Goal: Task Accomplishment & Management: Complete application form

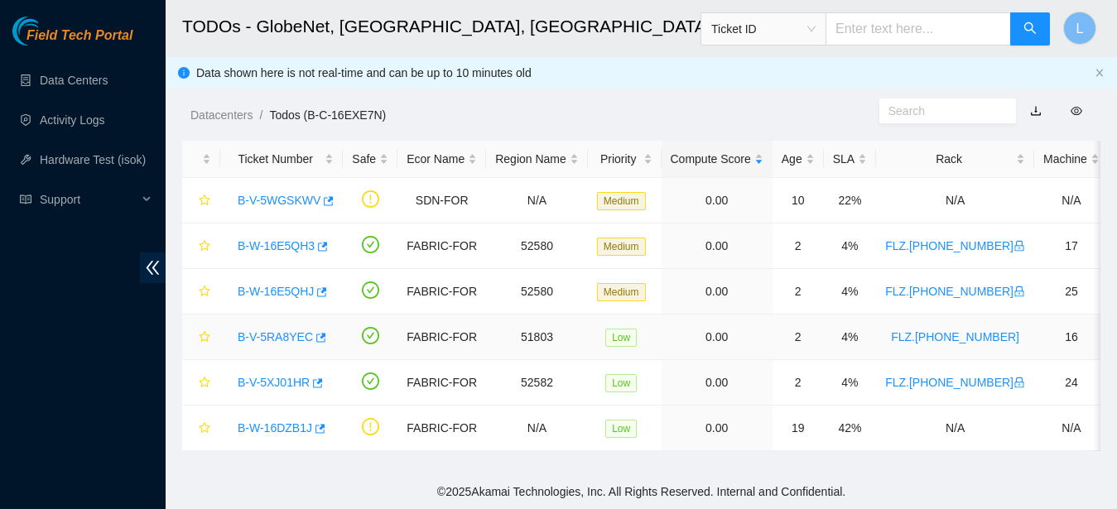
click at [269, 337] on link "B-V-5RA8YEC" at bounding box center [275, 336] width 75 height 13
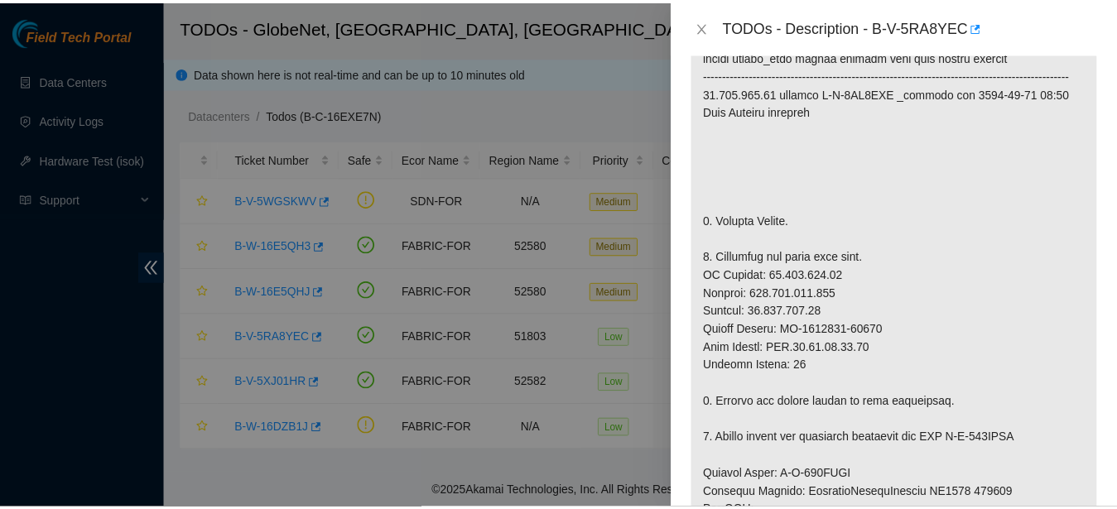
scroll to position [411, 0]
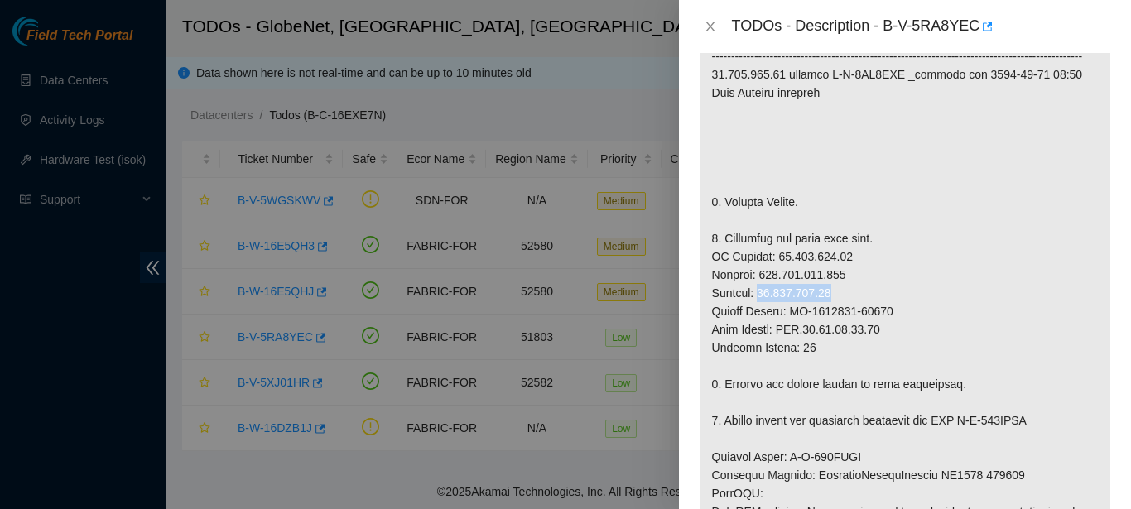
drag, startPoint x: 761, startPoint y: 313, endPoint x: 830, endPoint y: 310, distance: 69.6
click at [830, 310] on p at bounding box center [905, 366] width 411 height 808
copy p "[TECHNICAL_ID]"
drag, startPoint x: 772, startPoint y: 274, endPoint x: 844, endPoint y: 276, distance: 72.0
click at [844, 276] on p at bounding box center [905, 366] width 411 height 808
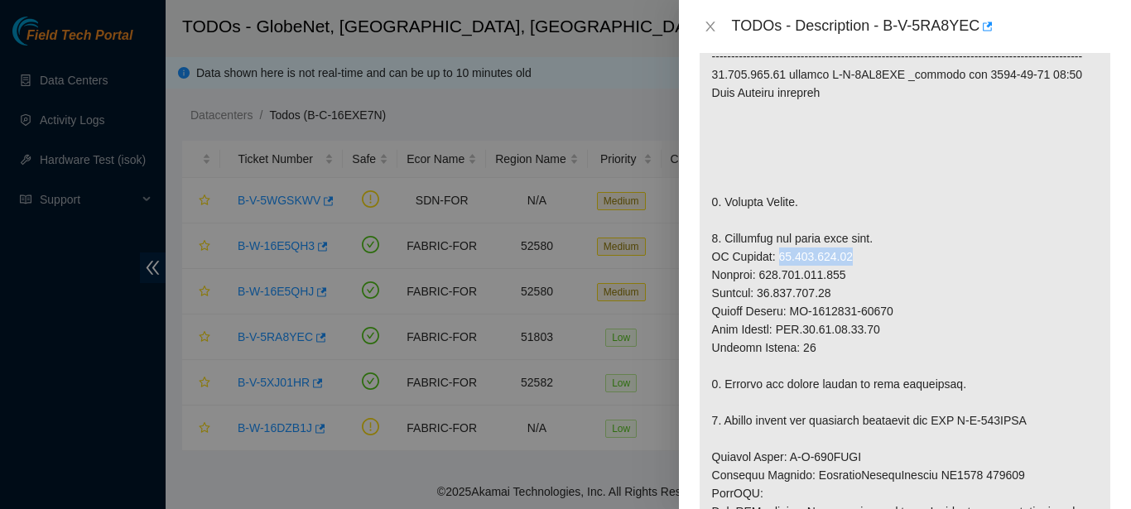
copy p "[TECHNICAL_ID]"
drag, startPoint x: 762, startPoint y: 293, endPoint x: 845, endPoint y: 294, distance: 82.8
click at [845, 294] on p at bounding box center [905, 366] width 411 height 808
copy p "[TECHNICAL_ID]"
drag, startPoint x: 787, startPoint y: 345, endPoint x: 878, endPoint y: 344, distance: 91.1
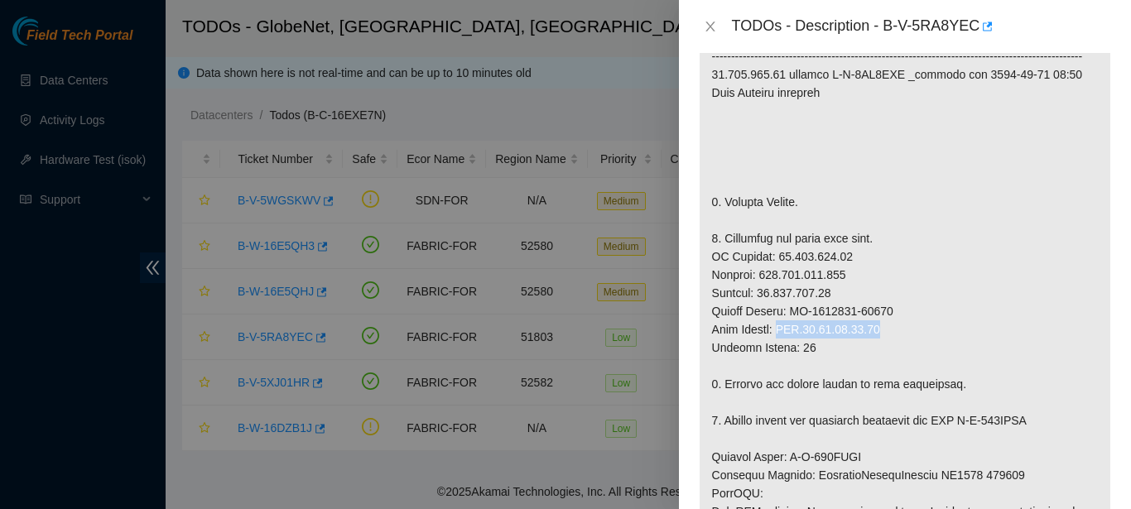
click at [878, 344] on p at bounding box center [905, 366] width 411 height 808
copy p "FLZ.[PHONE_NUMBER]"
click at [897, 344] on p at bounding box center [905, 366] width 411 height 808
drag, startPoint x: 771, startPoint y: 275, endPoint x: 833, endPoint y: 270, distance: 62.3
click at [833, 270] on p at bounding box center [905, 366] width 411 height 808
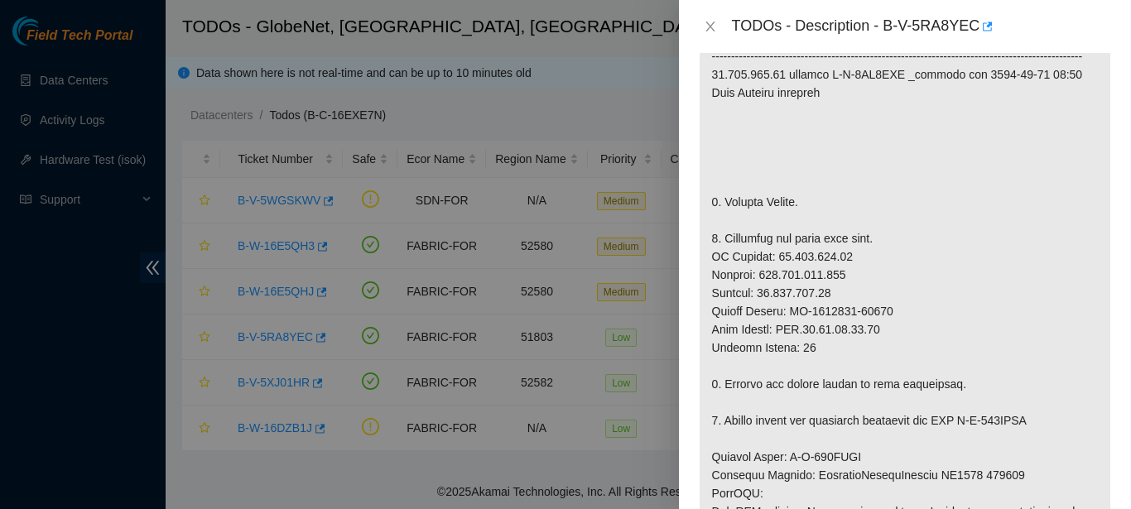
click at [842, 274] on p at bounding box center [905, 366] width 411 height 808
drag, startPoint x: 772, startPoint y: 273, endPoint x: 833, endPoint y: 272, distance: 61.3
click at [833, 272] on p at bounding box center [905, 366] width 411 height 808
drag, startPoint x: 833, startPoint y: 272, endPoint x: 776, endPoint y: 277, distance: 57.3
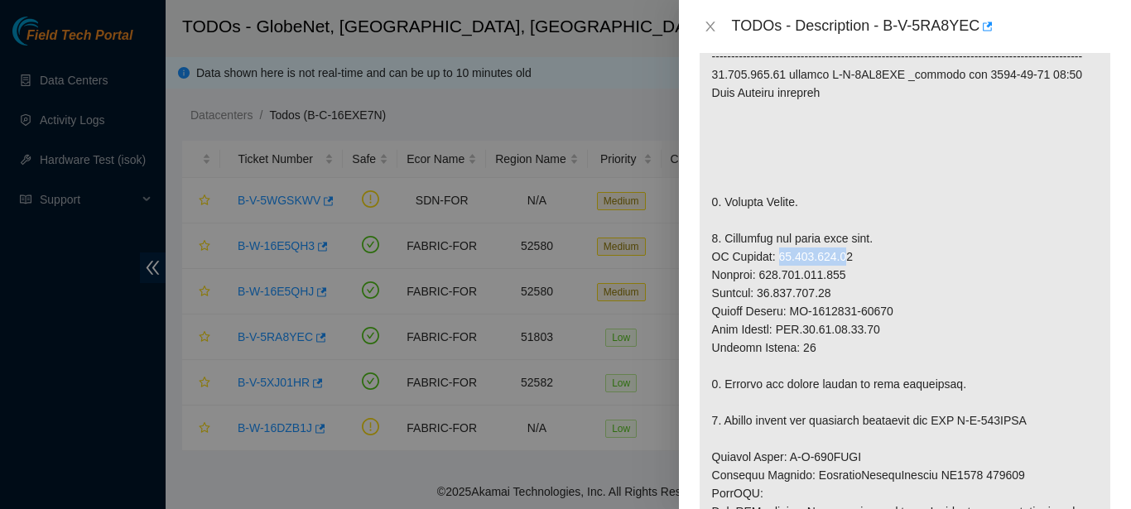
click at [770, 279] on p at bounding box center [905, 366] width 411 height 808
click at [772, 277] on p at bounding box center [905, 366] width 411 height 808
click at [776, 276] on p at bounding box center [905, 366] width 411 height 808
click at [787, 298] on p at bounding box center [905, 366] width 411 height 808
click at [843, 267] on p at bounding box center [905, 366] width 411 height 808
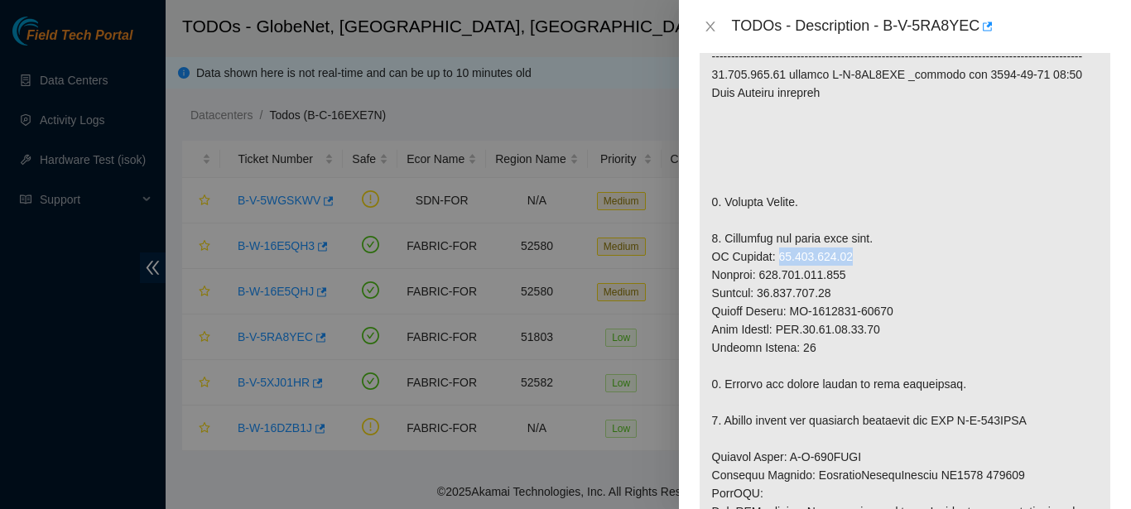
copy p "[TECHNICAL_ID]"
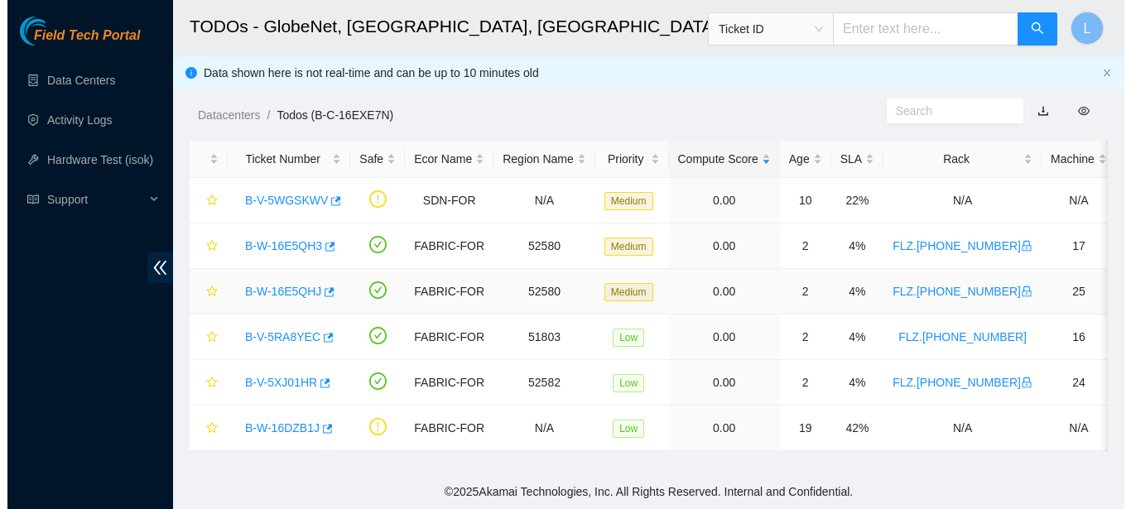
scroll to position [416, 0]
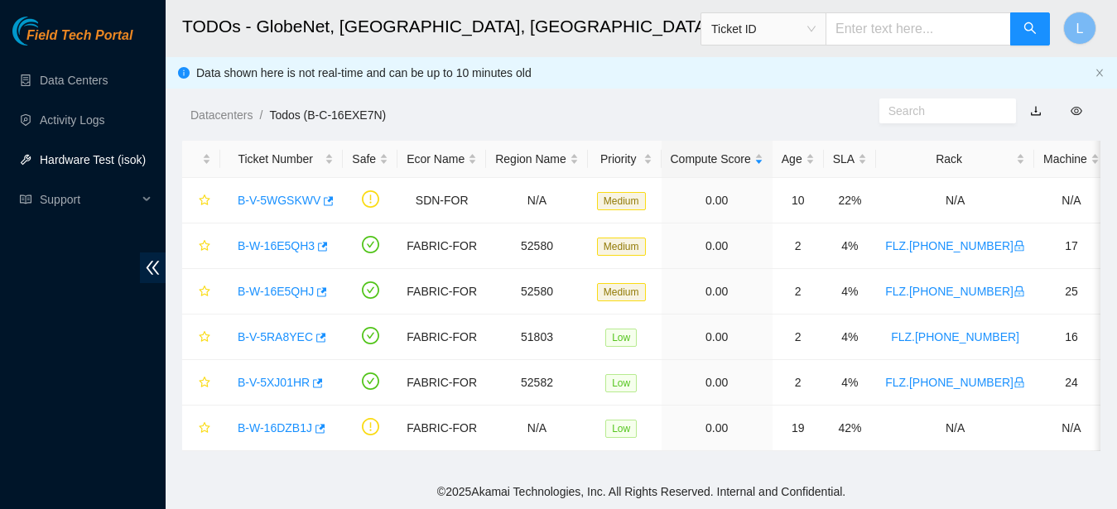
click at [75, 155] on link "Hardware Test (isok)" at bounding box center [93, 159] width 106 height 13
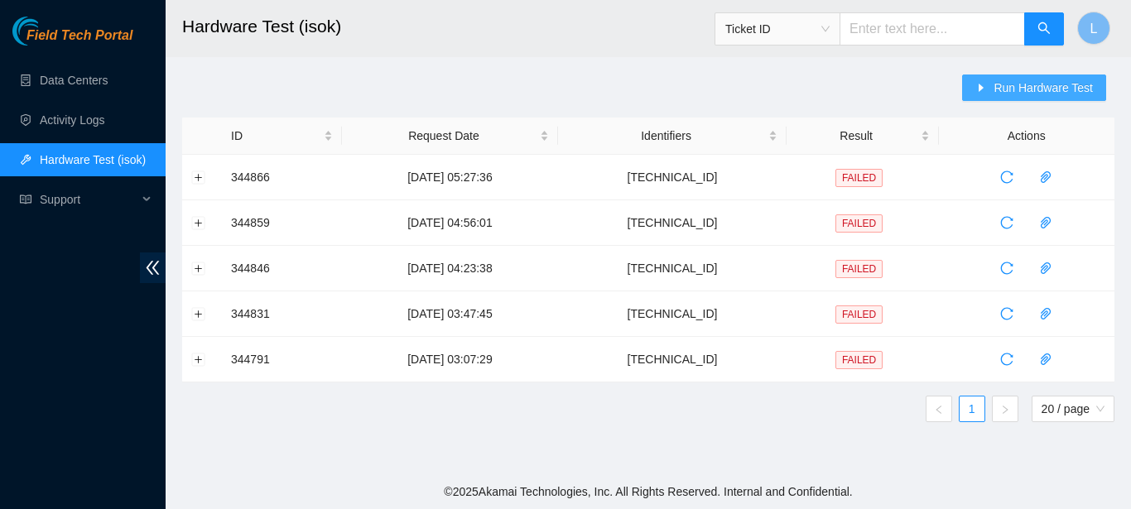
click at [1028, 99] on button "Run Hardware Test" at bounding box center [1034, 88] width 144 height 26
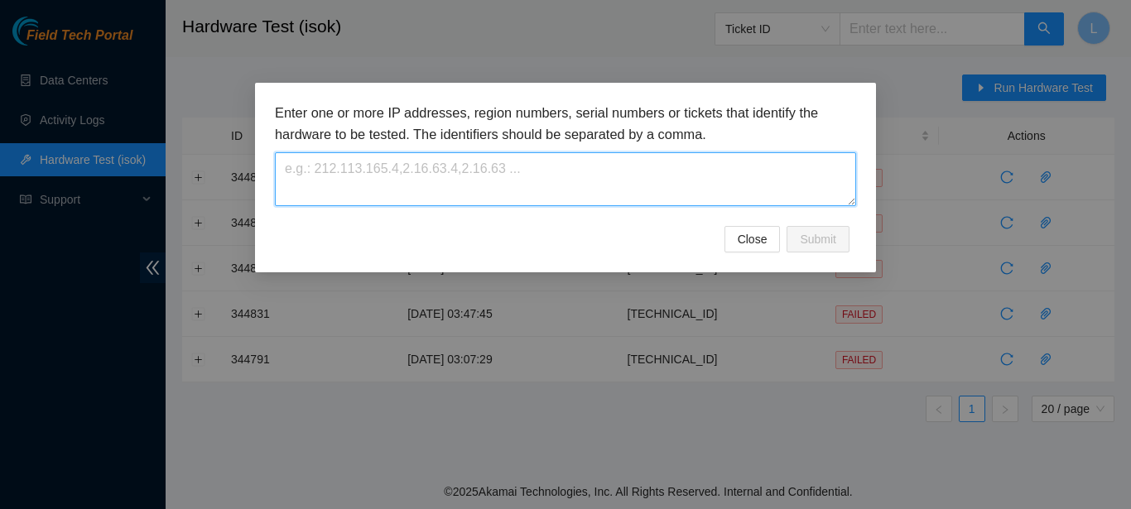
click at [798, 190] on textarea at bounding box center [565, 179] width 581 height 54
paste textarea "[TECHNICAL_ID]"
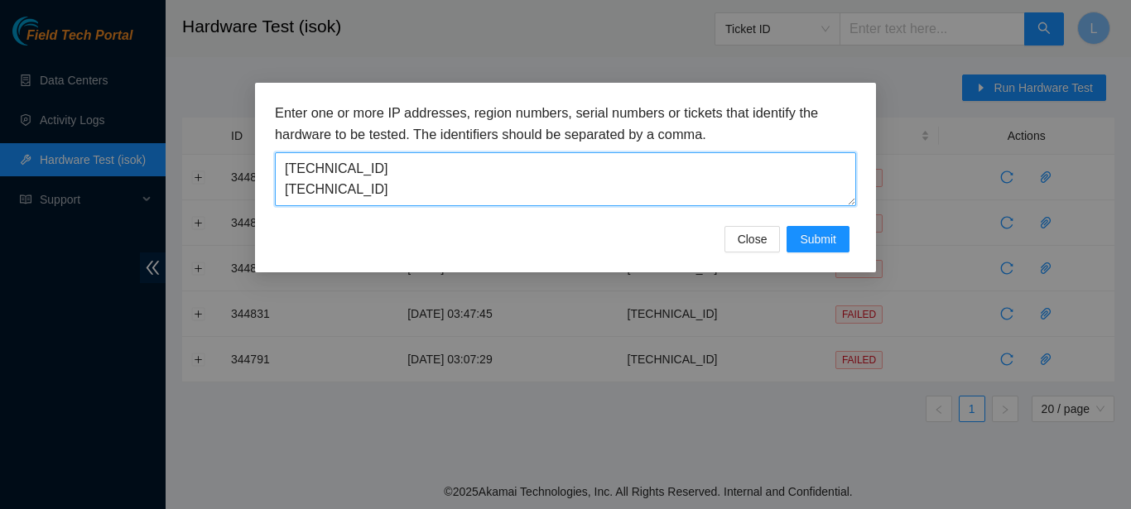
scroll to position [16, 0]
paste textarea
type textarea "[TECHNICAL_ID]"
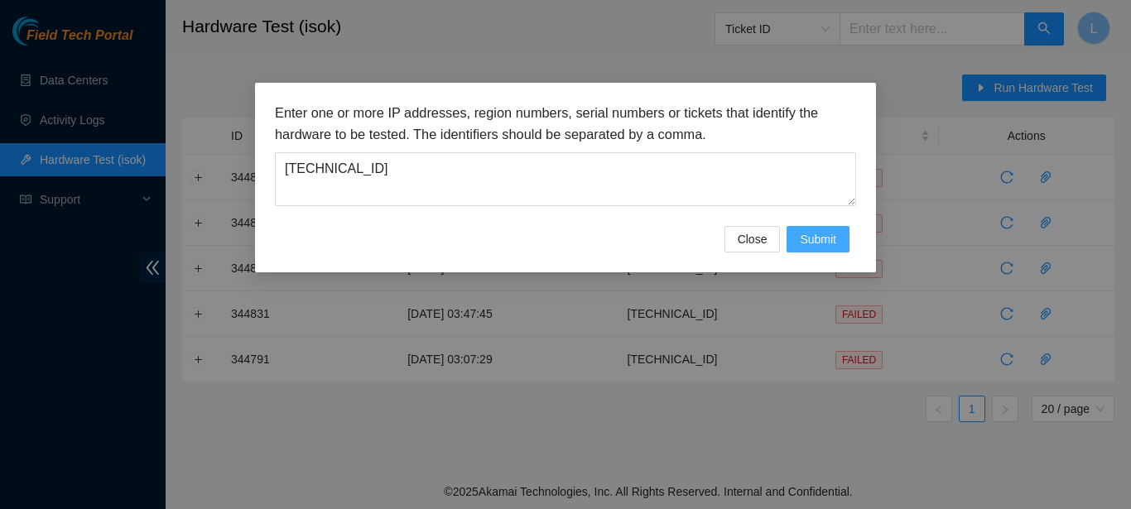
click at [813, 233] on span "Submit" at bounding box center [818, 239] width 36 height 18
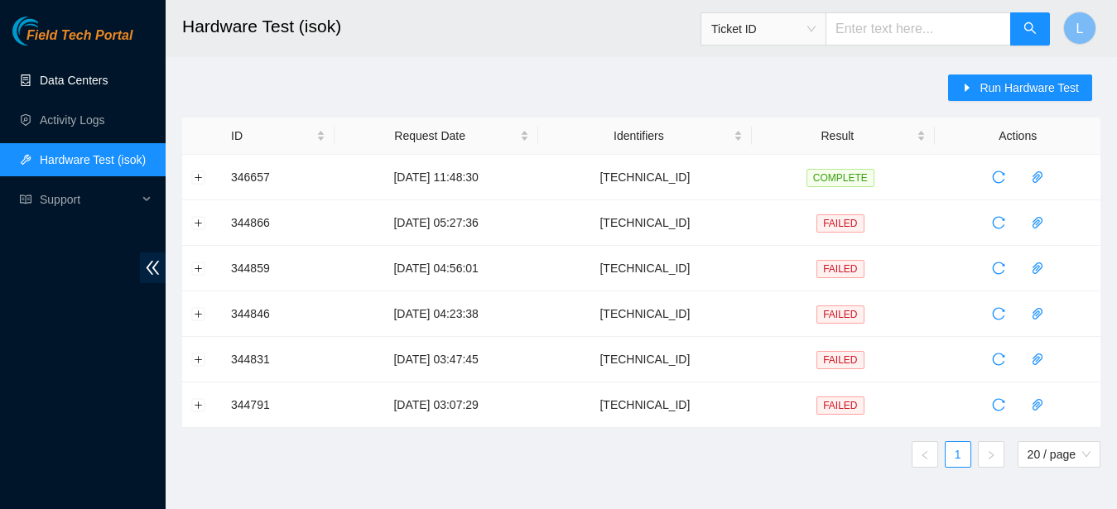
click at [101, 74] on link "Data Centers" at bounding box center [74, 80] width 68 height 13
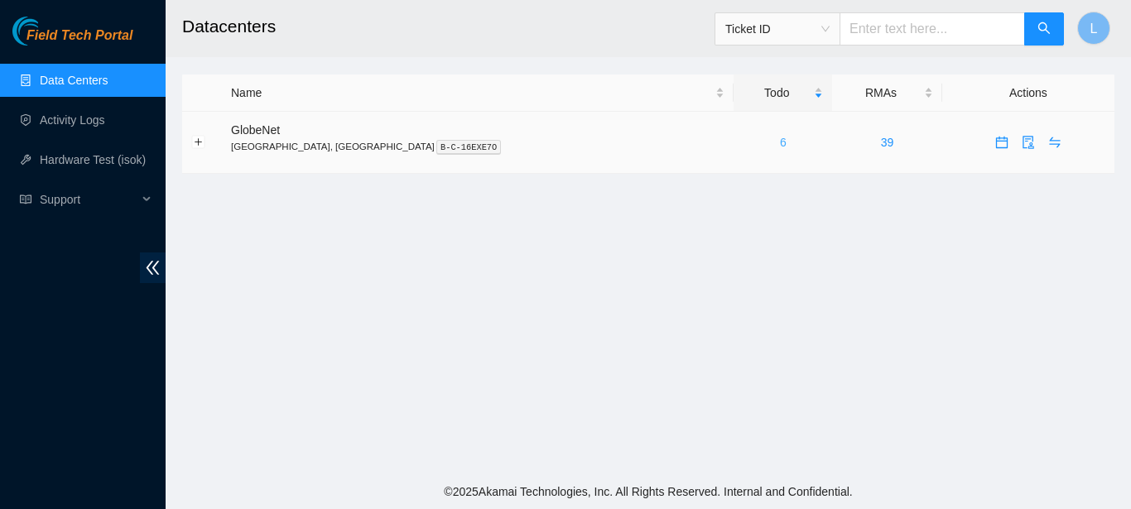
click at [780, 138] on link "6" at bounding box center [783, 142] width 7 height 13
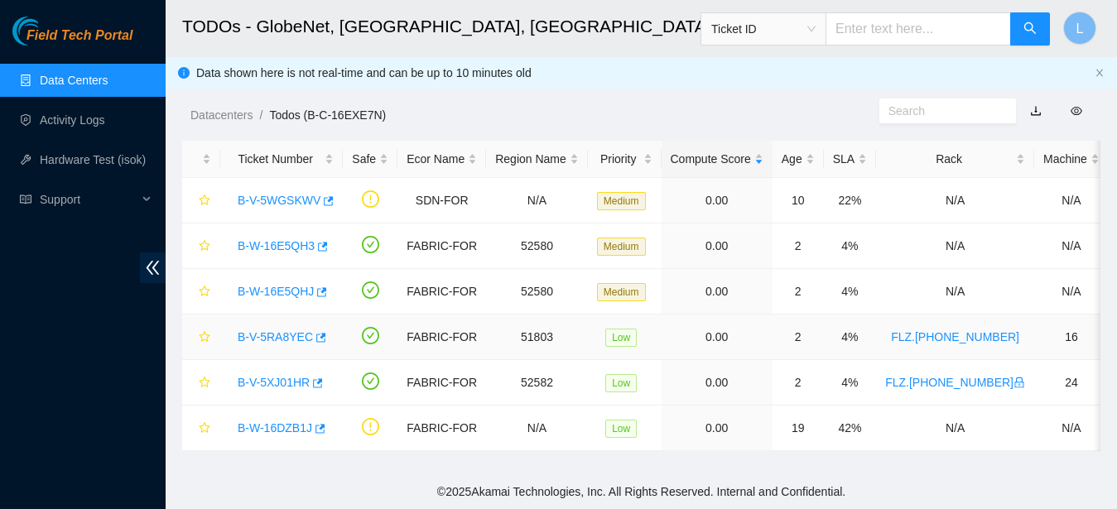
click at [269, 339] on link "B-V-5RA8YEC" at bounding box center [275, 336] width 75 height 13
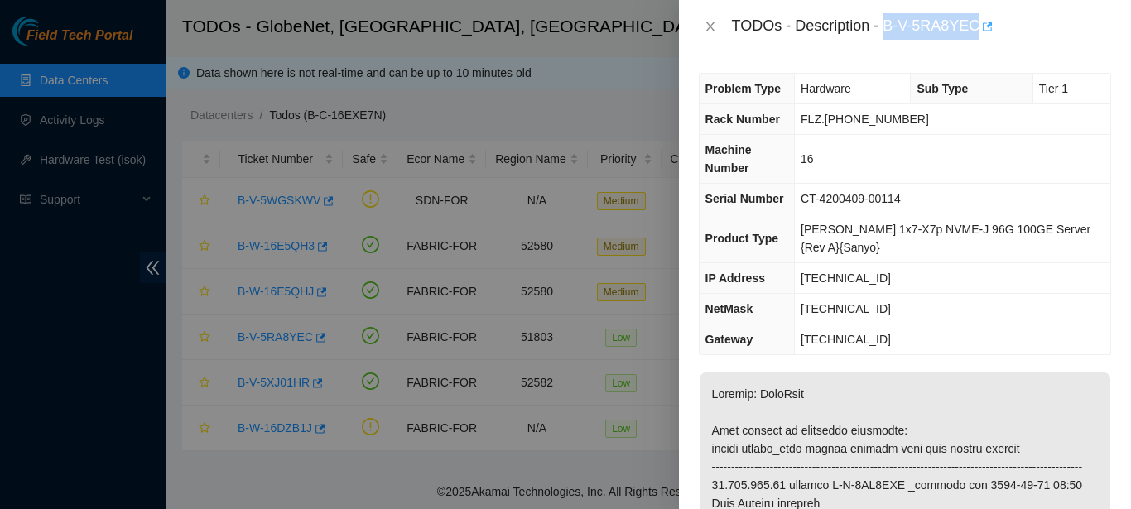
drag, startPoint x: 888, startPoint y: 21, endPoint x: 968, endPoint y: 23, distance: 80.3
click at [968, 23] on div "TODOs - Description - B-V-5RA8YEC" at bounding box center [921, 26] width 379 height 26
copy div "B-V-5RA8YEC"
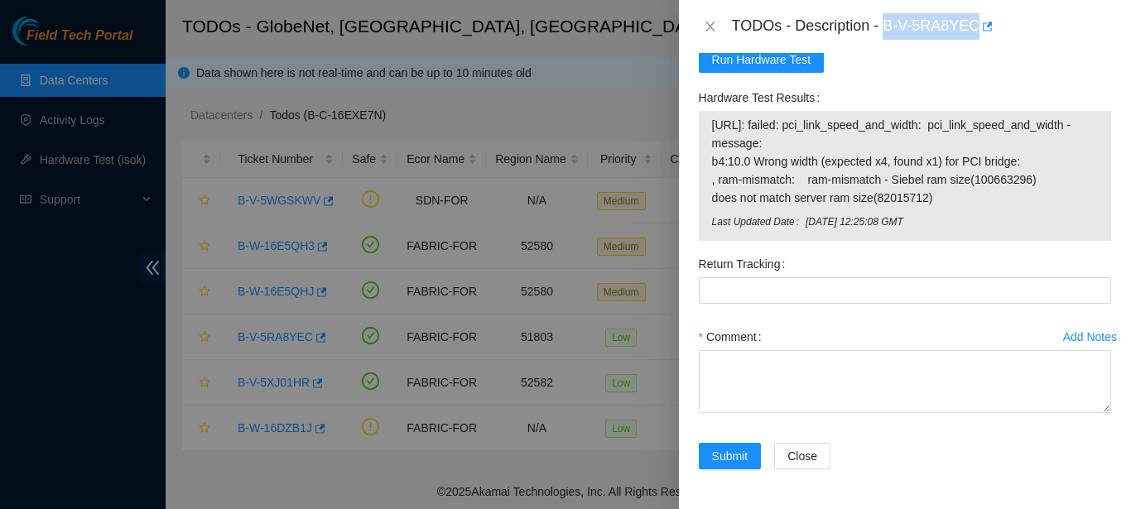
scroll to position [1484, 0]
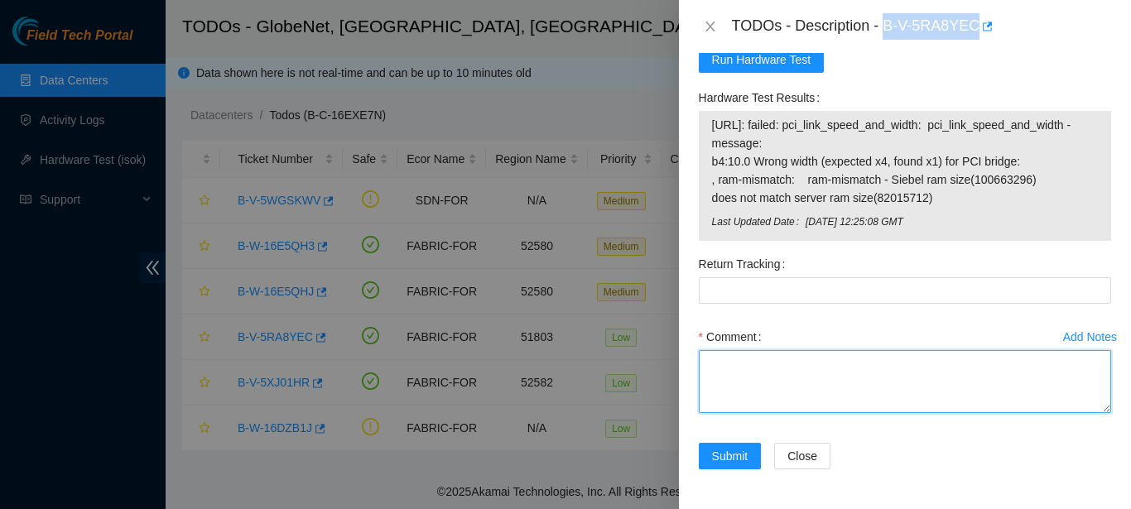
click at [1030, 379] on textarea "Comment" at bounding box center [905, 381] width 412 height 63
paste textarea "THE SERVER, RESCUE AND CONFIGURATIONS WERE CHANGED AS REQUESTED. AFTER THE MENT…"
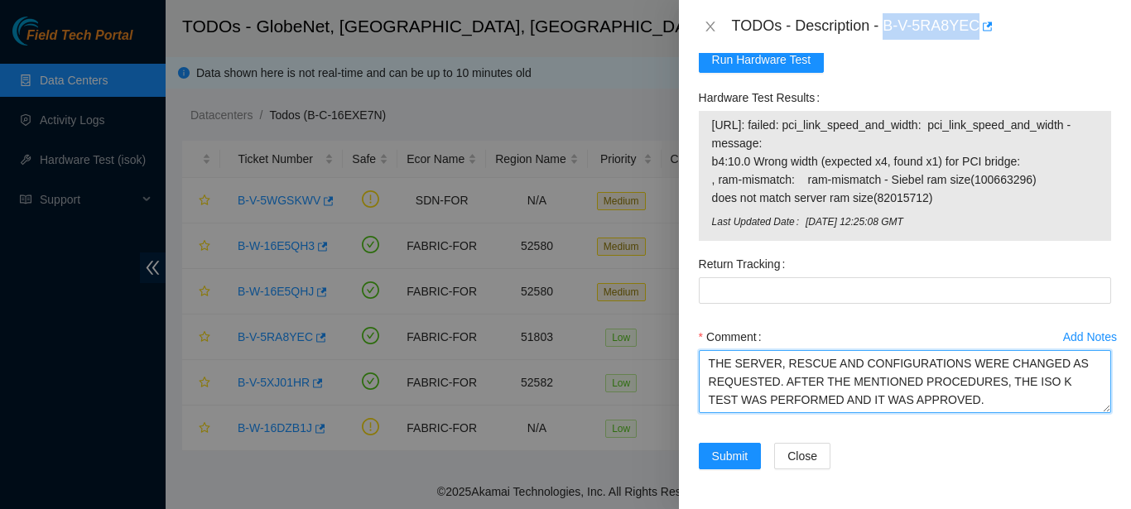
click at [1030, 379] on textarea "THE SERVER, RESCUE AND CONFIGURATIONS WERE CHANGED AS REQUESTED. AFTER THE MENT…" at bounding box center [905, 381] width 412 height 63
click at [930, 402] on textarea "THE SERVER, RESCUE AND CONFIGURATIONS WERE CHANGED AS REQUESTED. AFTER THE MENT…" at bounding box center [905, 381] width 412 height 63
click at [960, 391] on textarea "THE SERVER, RESCUE AND CONFIGURATIONS WERE CHANGED AS REQUESTED. AFTER THE MENT…" at bounding box center [905, 381] width 412 height 63
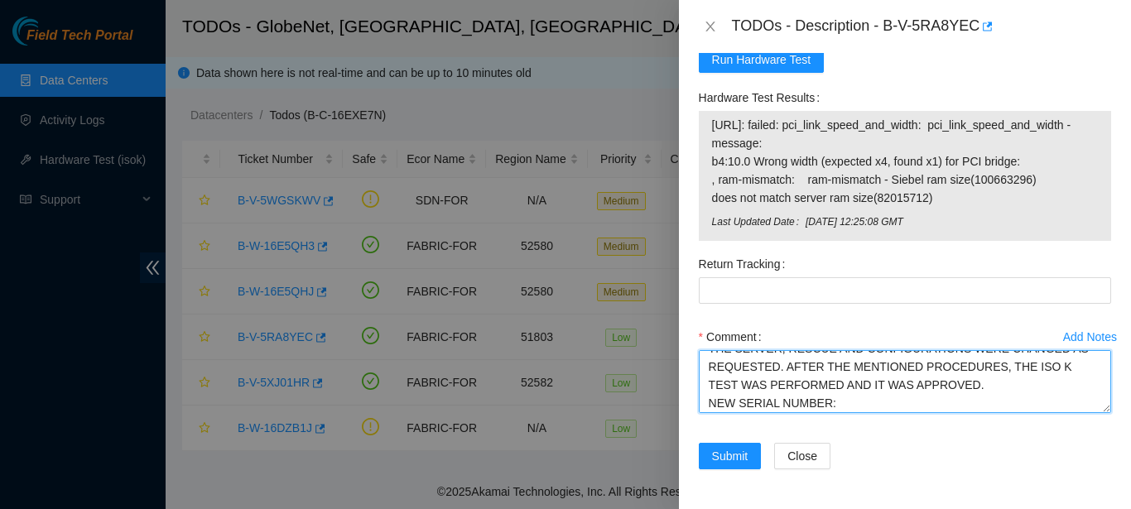
type textarea "THE SERVER, RESCUE AND CONFIGURATIONS WERE CHANGED AS REQUESTED. AFTER THE MENT…"
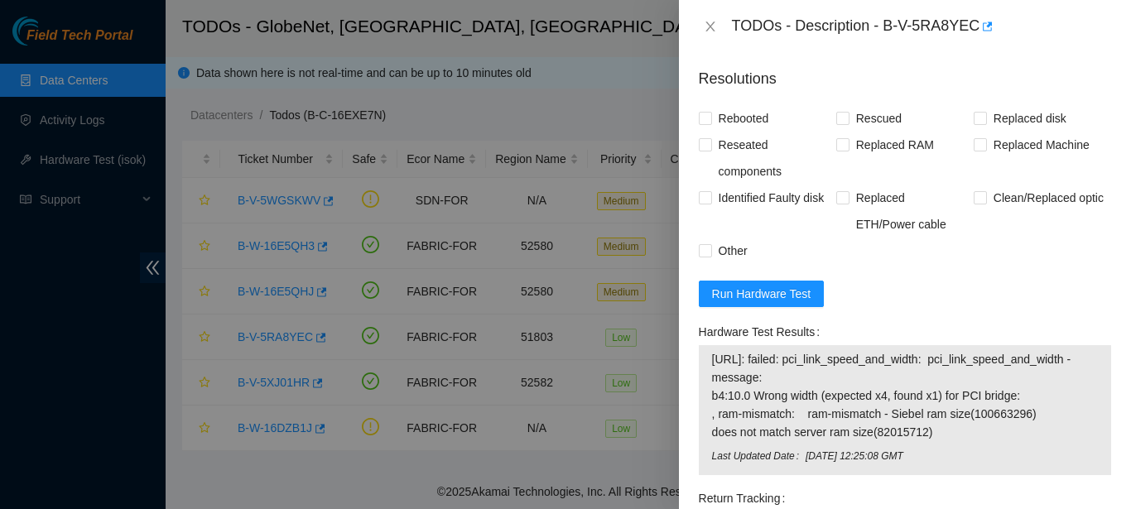
scroll to position [1224, 0]
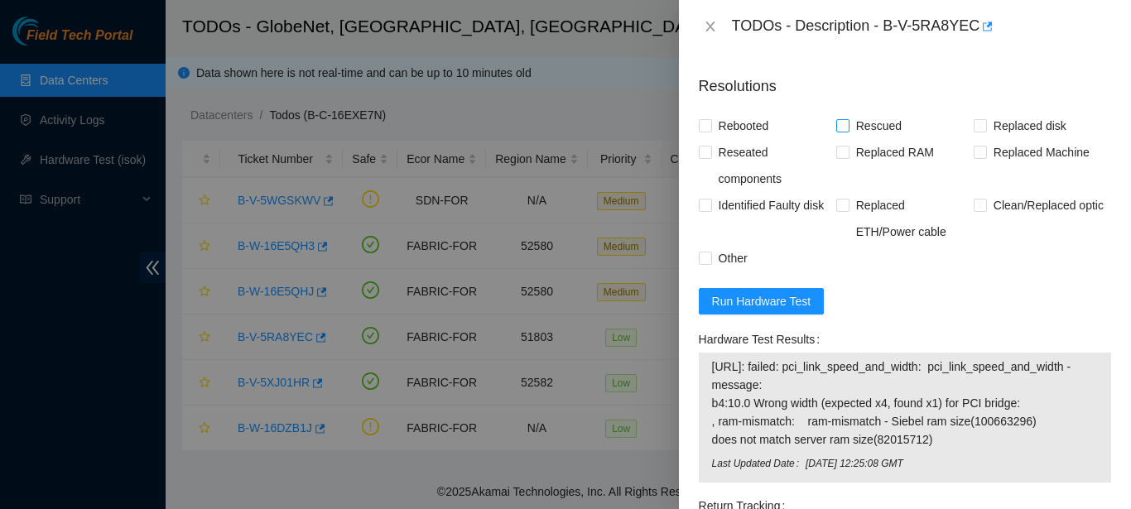
click at [837, 131] on input "Rescued" at bounding box center [842, 125] width 12 height 12
checkbox input "true"
click at [987, 166] on span "Replaced Machine" at bounding box center [1041, 152] width 109 height 26
click at [985, 157] on input "Replaced Machine" at bounding box center [980, 152] width 12 height 12
checkbox input "true"
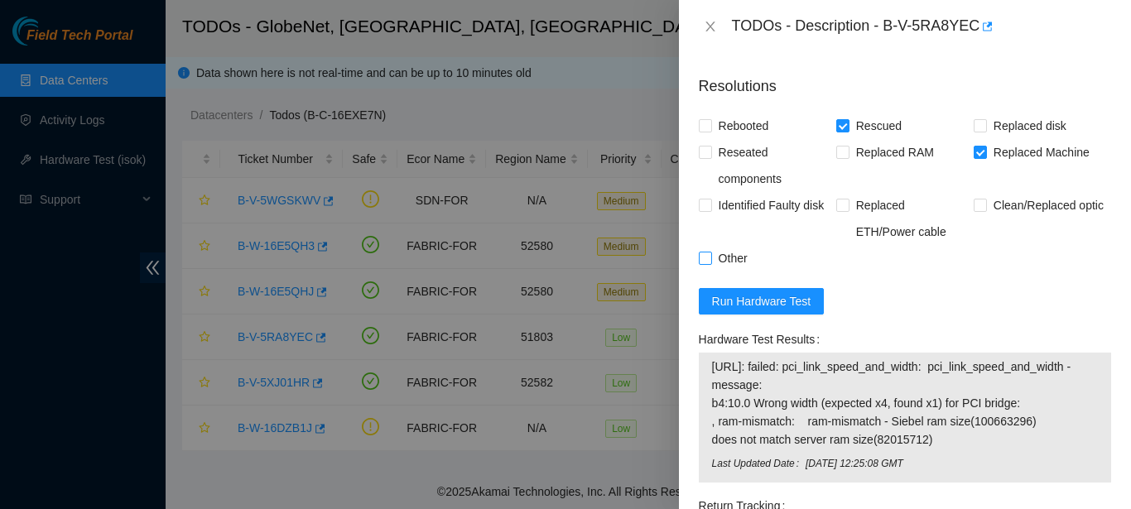
click at [706, 263] on input "Other" at bounding box center [705, 258] width 12 height 12
checkbox input "true"
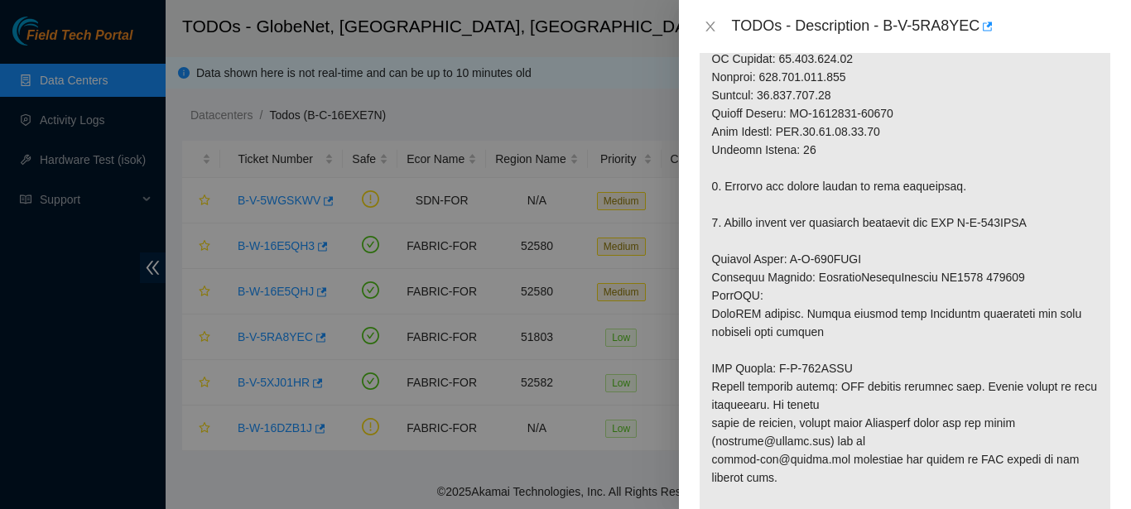
scroll to position [612, 0]
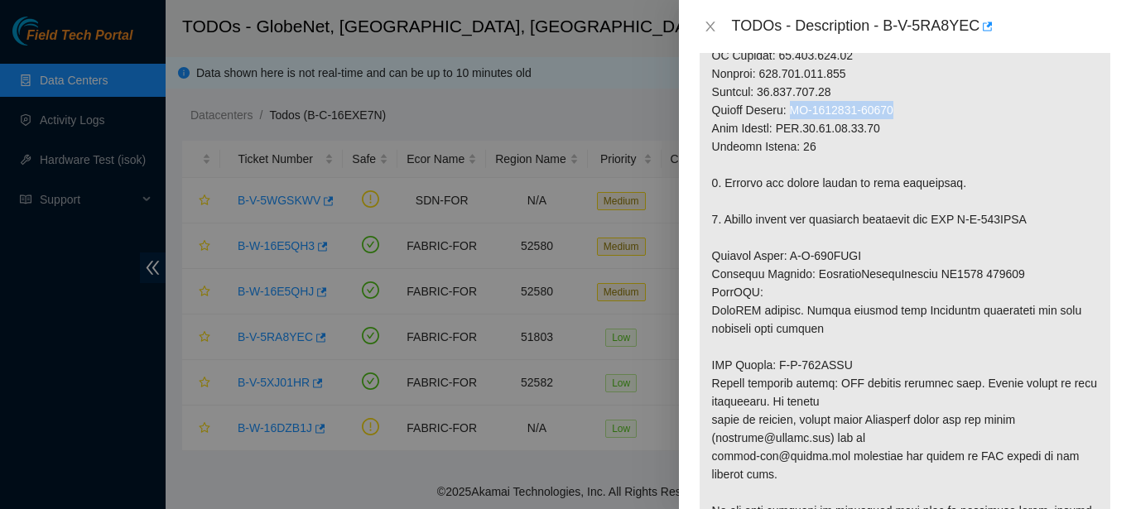
drag, startPoint x: 791, startPoint y: 126, endPoint x: 894, endPoint y: 124, distance: 103.5
click at [894, 124] on p at bounding box center [905, 165] width 411 height 808
copy p "CT-4200407-00072"
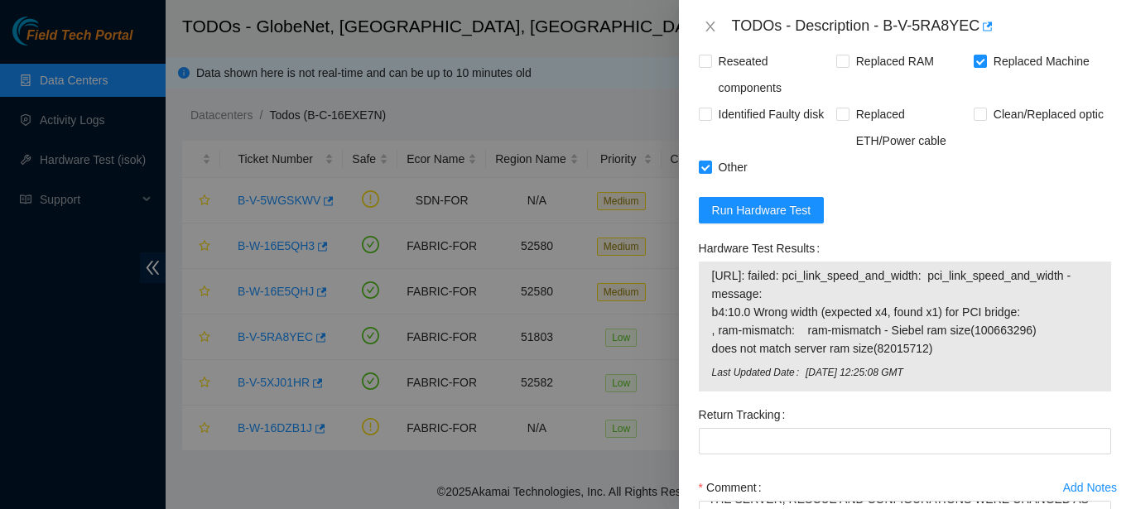
scroll to position [1397, 0]
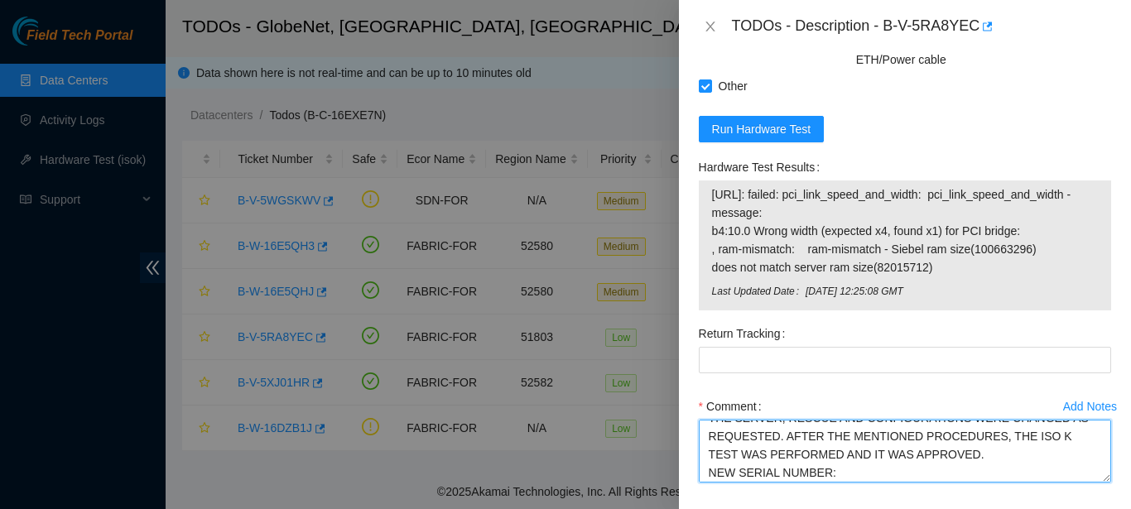
click at [989, 482] on textarea "THE SERVER, RESCUE AND CONFIGURATIONS WERE CHANGED AS REQUESTED. AFTER THE MENT…" at bounding box center [905, 451] width 412 height 63
click at [979, 483] on textarea "THE SERVER, RESCUE AND CONFIGURATIONS WERE CHANGED AS REQUESTED. AFTER THE MENT…" at bounding box center [905, 451] width 412 height 63
paste textarea "CT-4200407-00072"
type textarea "THE SERVER, RESCUE AND CONFIGURATIONS WERE CHANGED AS REQUESTED. AFTER THE MENT…"
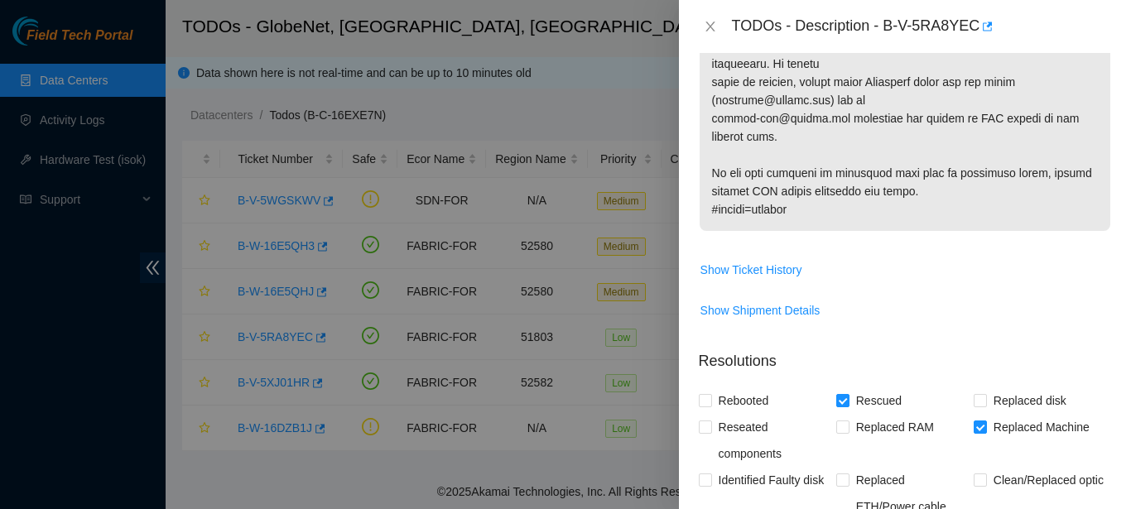
scroll to position [652, 0]
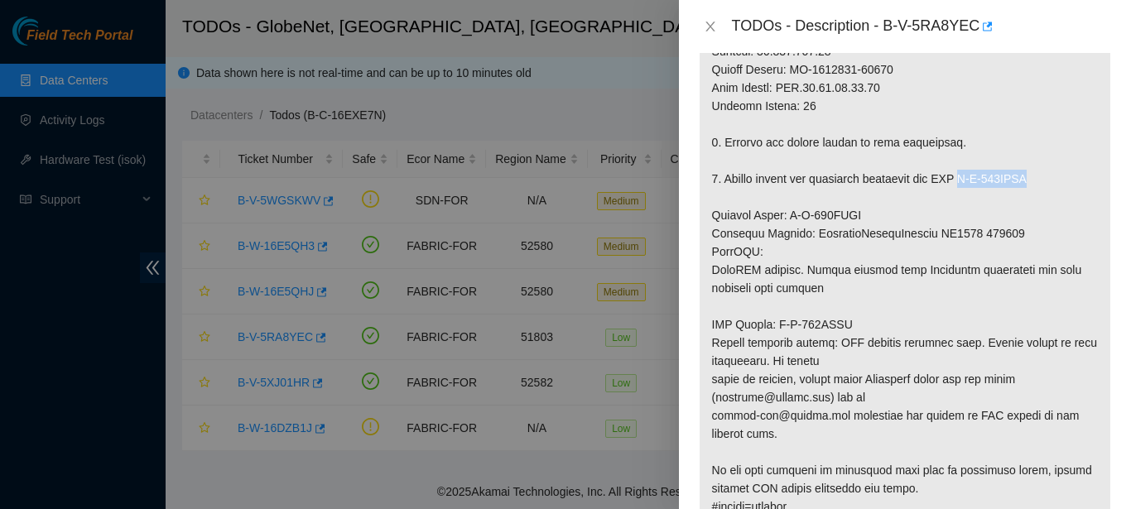
drag, startPoint x: 966, startPoint y: 197, endPoint x: 1047, endPoint y: 202, distance: 81.3
click at [1047, 202] on p at bounding box center [905, 124] width 411 height 808
copy p "B-W-166MIWW"
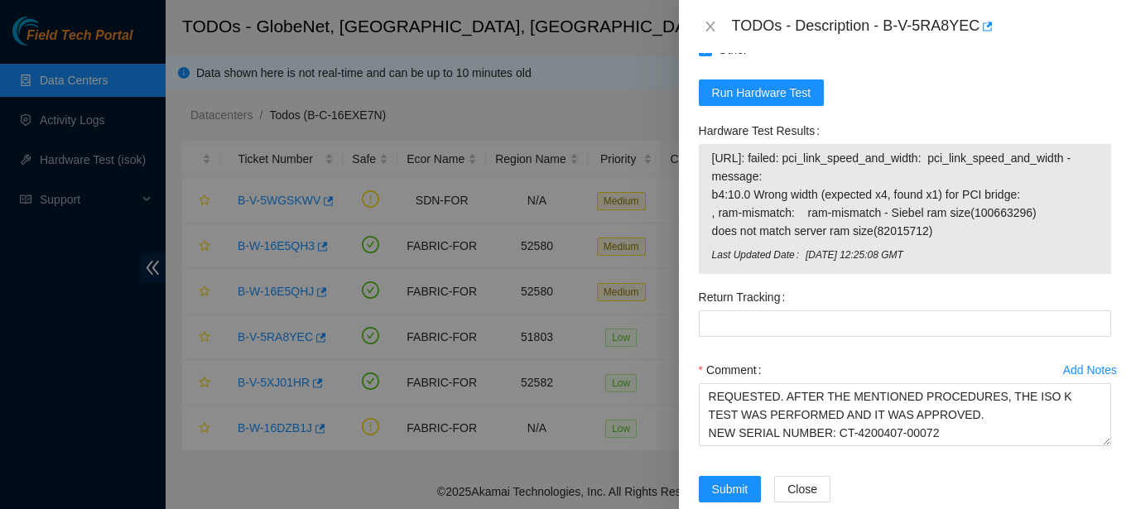
scroll to position [1436, 0]
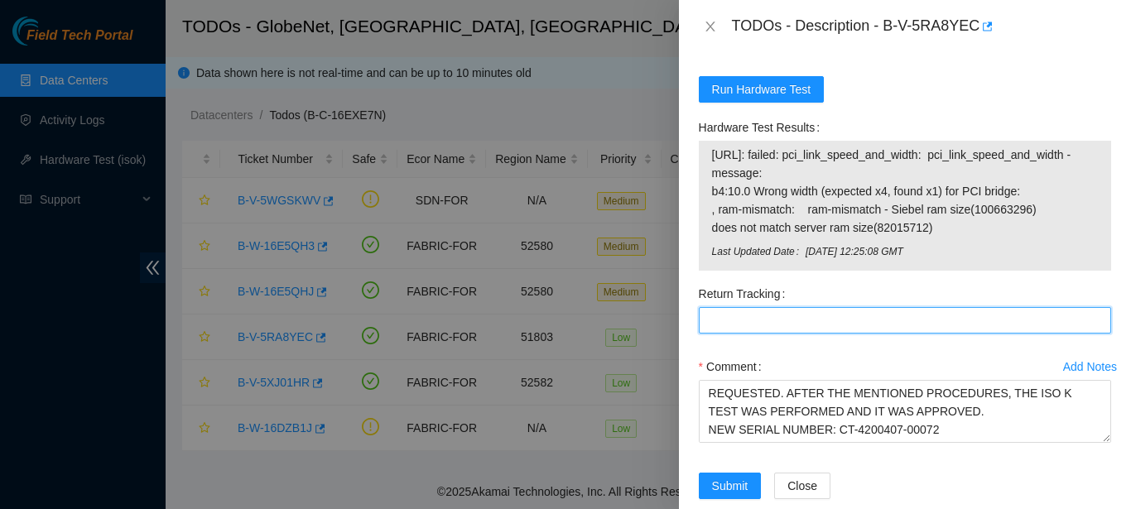
click at [1052, 334] on Tracking "Return Tracking" at bounding box center [905, 320] width 412 height 26
paste Tracking "B-W-166MIWW"
type Tracking "B-W-166MIWW"
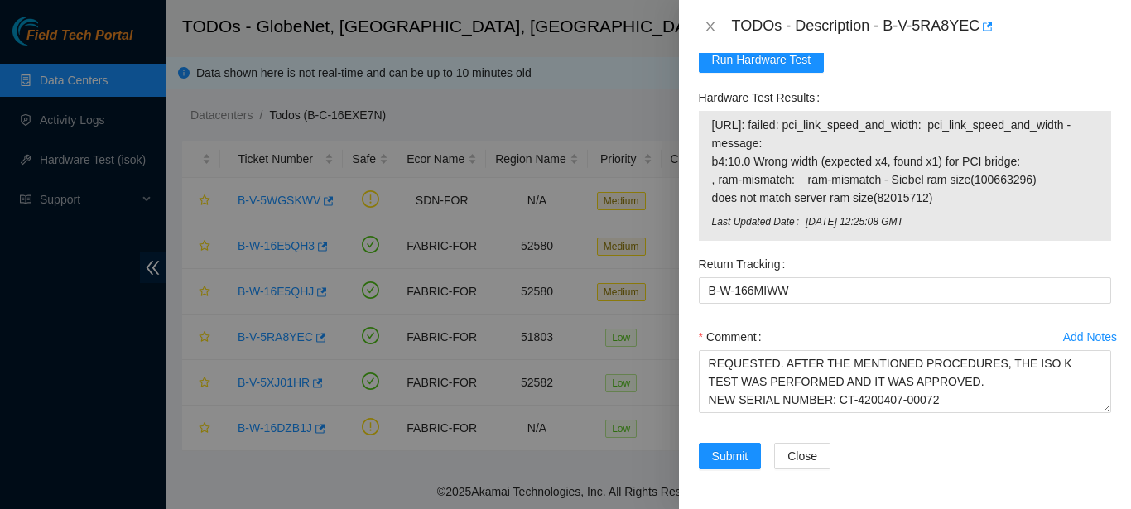
scroll to position [1484, 0]
click at [720, 449] on span "Submit" at bounding box center [730, 456] width 36 height 18
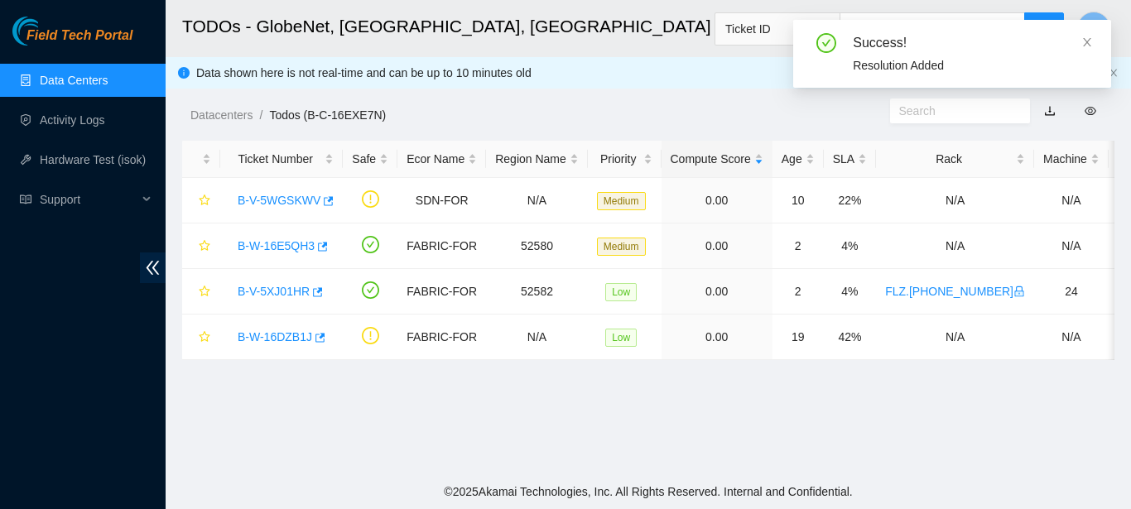
scroll to position [488, 0]
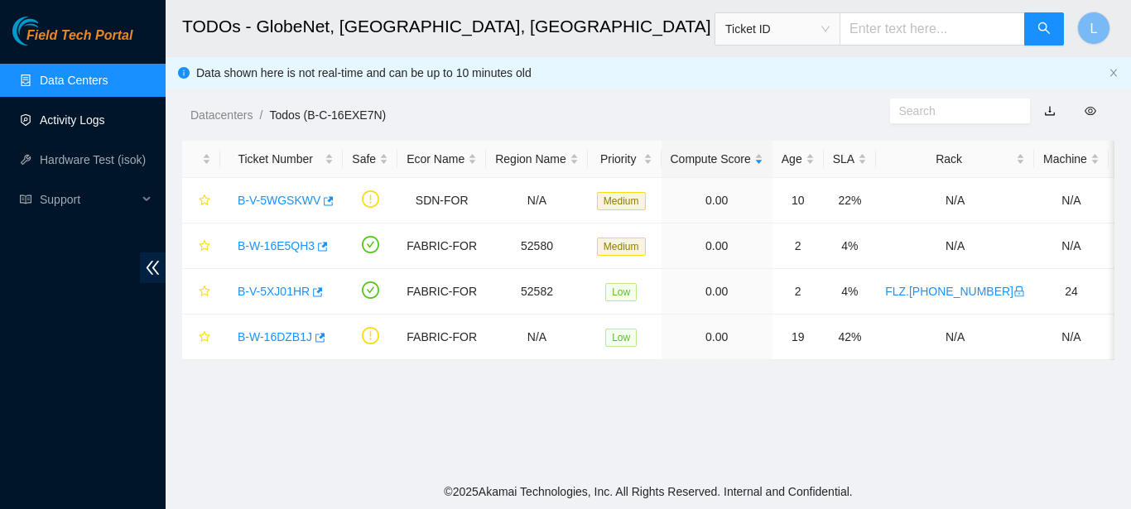
click at [105, 123] on link "Activity Logs" at bounding box center [72, 119] width 65 height 13
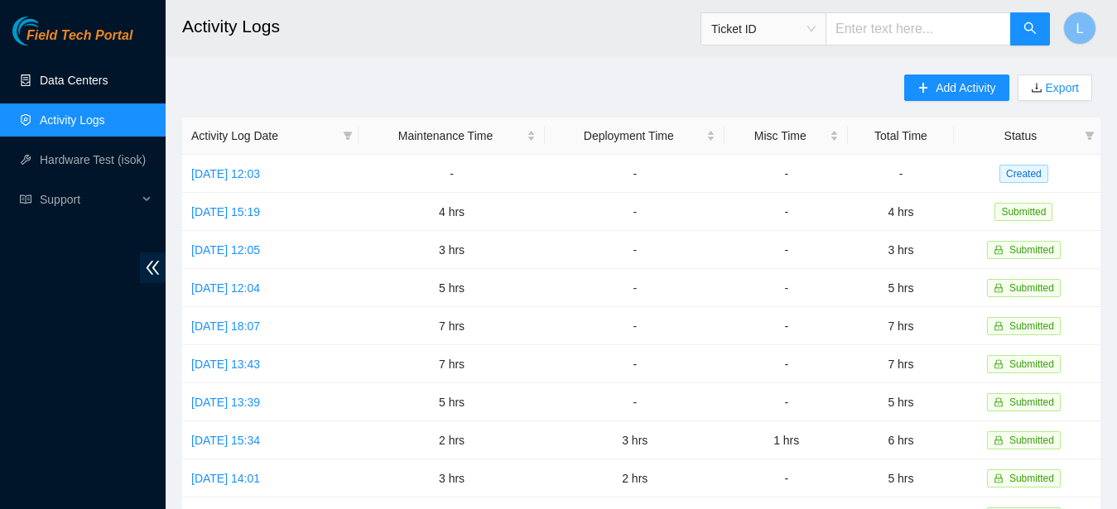
click at [89, 80] on link "Data Centers" at bounding box center [74, 80] width 68 height 13
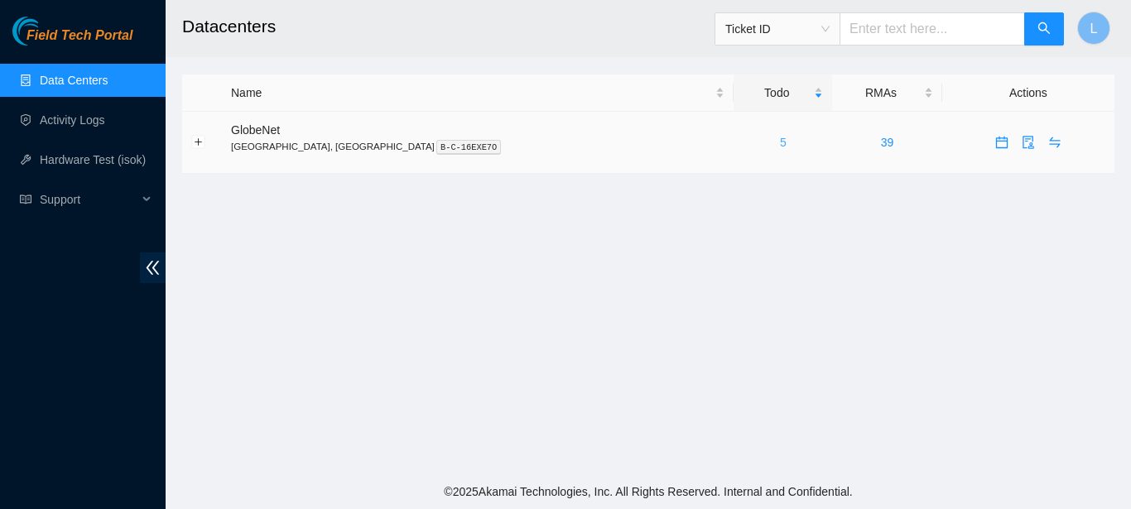
click at [780, 140] on link "5" at bounding box center [783, 142] width 7 height 13
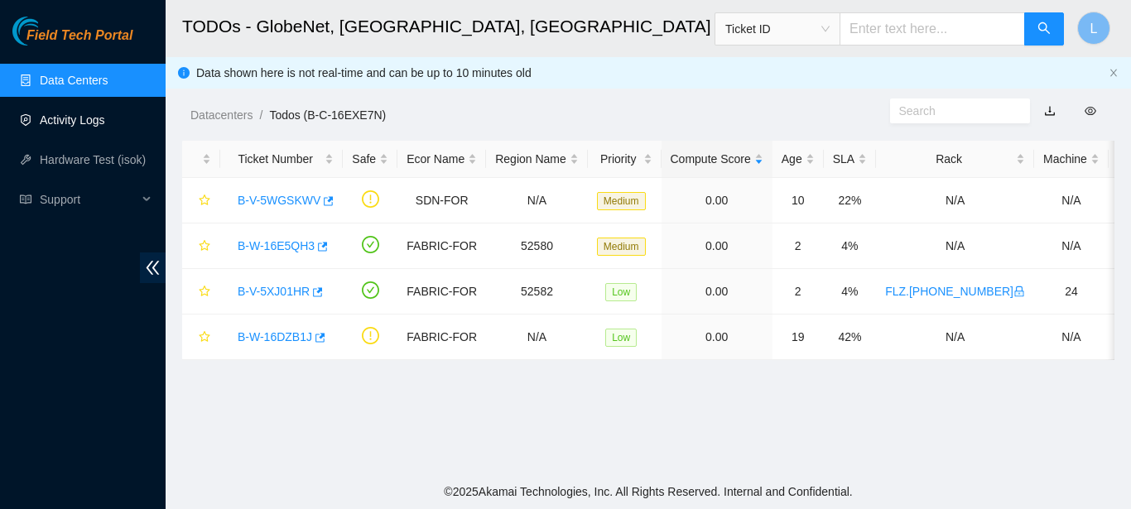
click at [105, 120] on link "Activity Logs" at bounding box center [72, 119] width 65 height 13
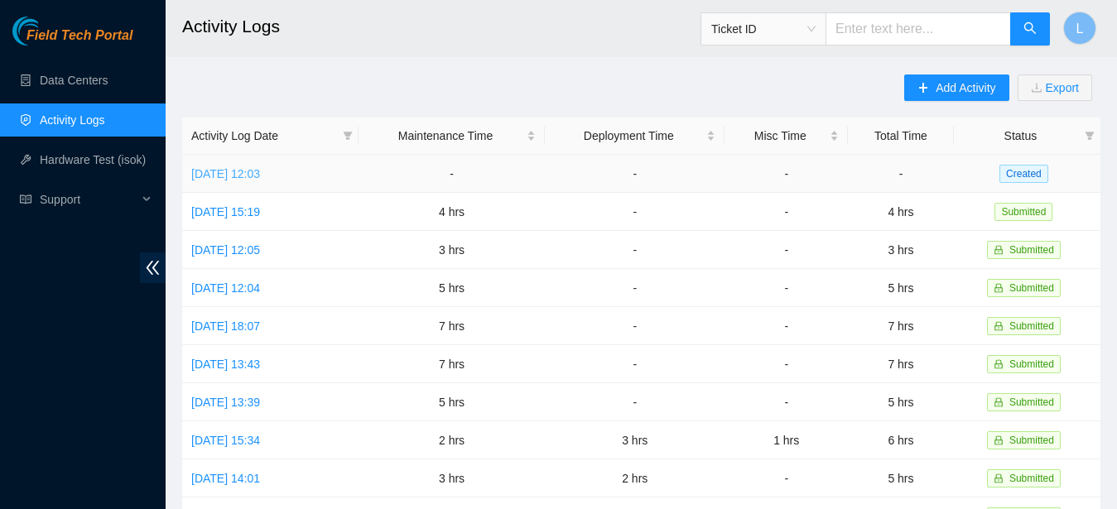
click at [260, 174] on link "[DATE] 12:03" at bounding box center [225, 173] width 69 height 13
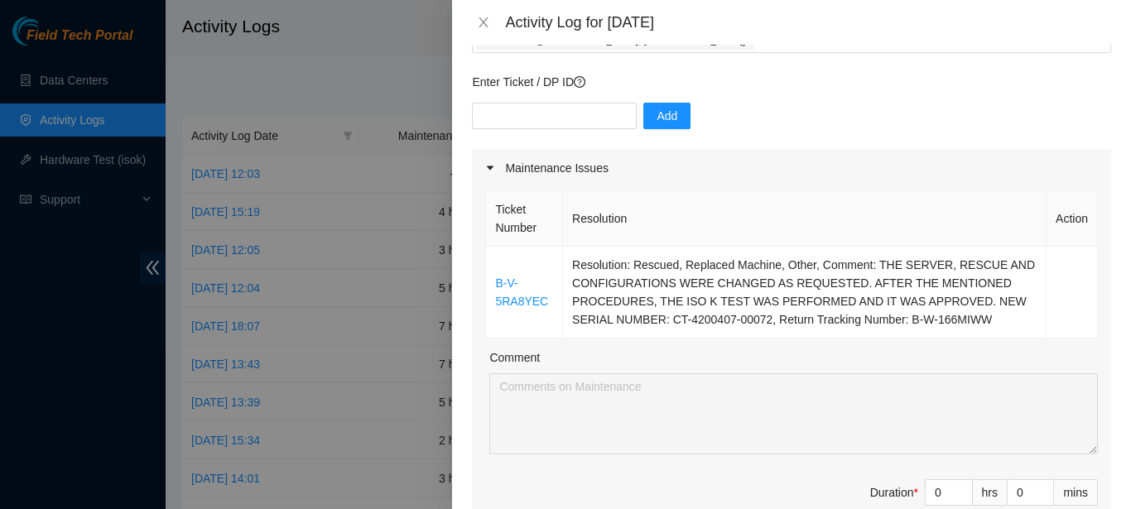
scroll to position [145, 0]
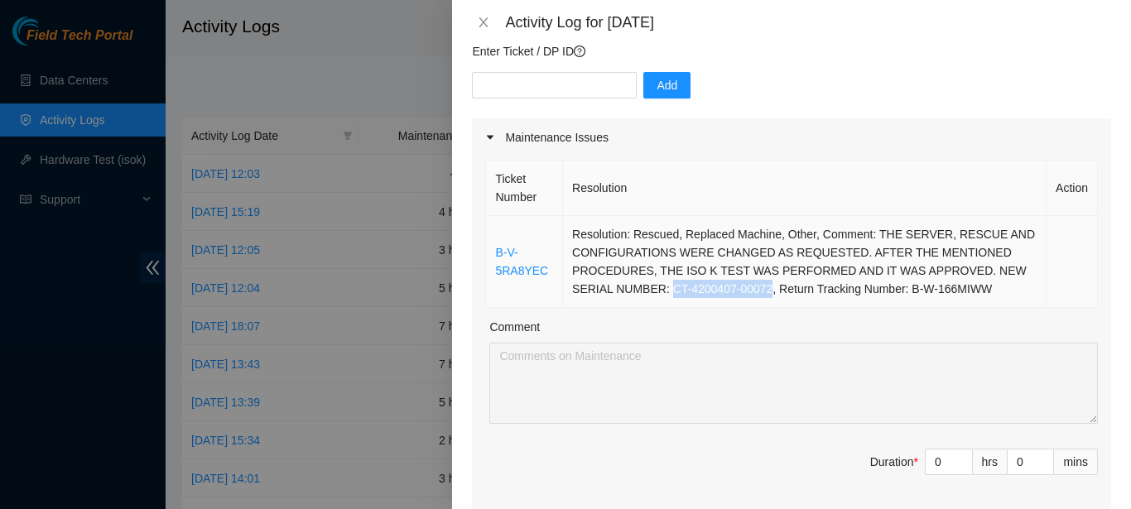
drag, startPoint x: 667, startPoint y: 289, endPoint x: 764, endPoint y: 288, distance: 96.9
click at [764, 288] on td "Resolution: Rescued, Replaced Machine, Other, Comment: THE SERVER, RESCUE AND C…" at bounding box center [804, 262] width 483 height 92
copy td "CT-4200407-00072"
drag, startPoint x: 959, startPoint y: 264, endPoint x: 764, endPoint y: 296, distance: 197.2
click at [764, 296] on td "Resolution: Rescued, Replaced Machine, Other, Comment: THE SERVER, RESCUE AND C…" at bounding box center [804, 262] width 483 height 92
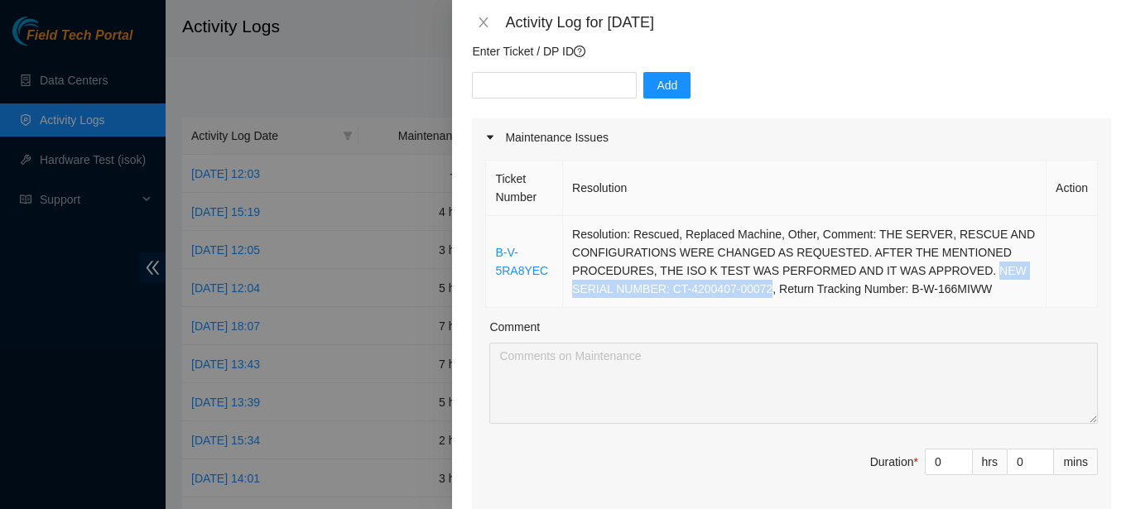
copy td "NEW SERIAL NUMBER: CT-4200407-00072"
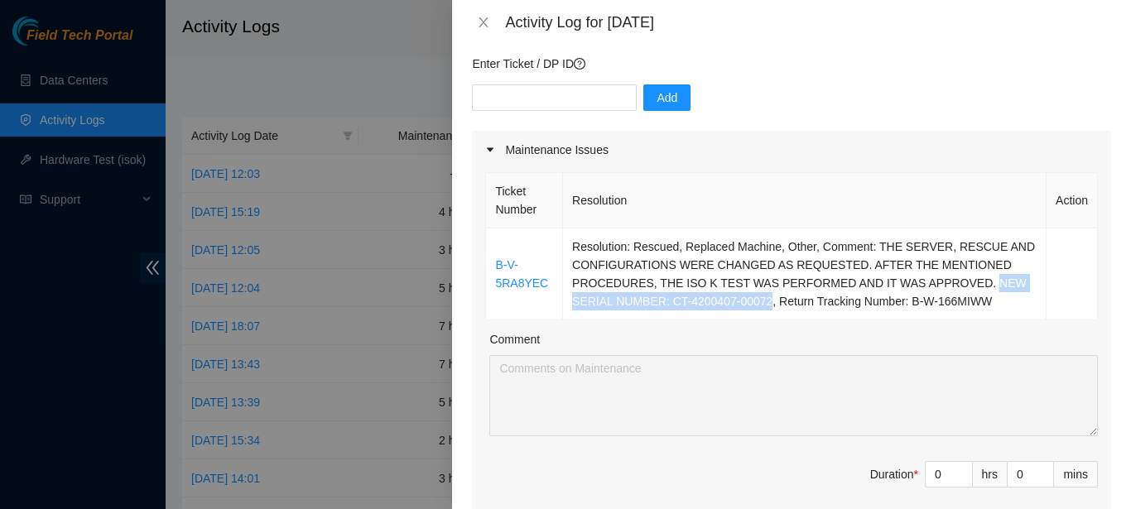
scroll to position [122, 0]
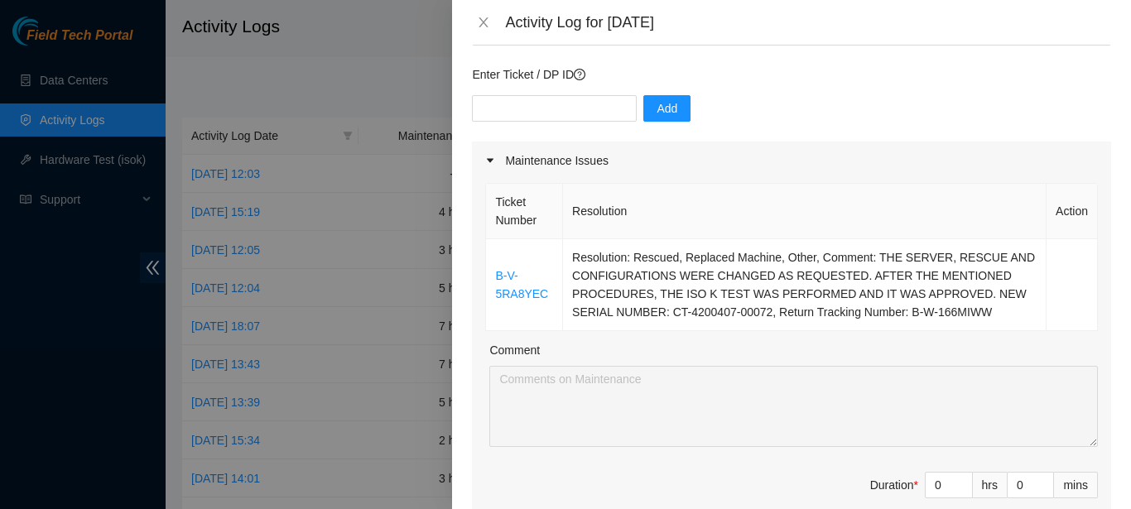
click at [326, 38] on div at bounding box center [565, 254] width 1131 height 509
